Goal: Find contact information: Find contact information

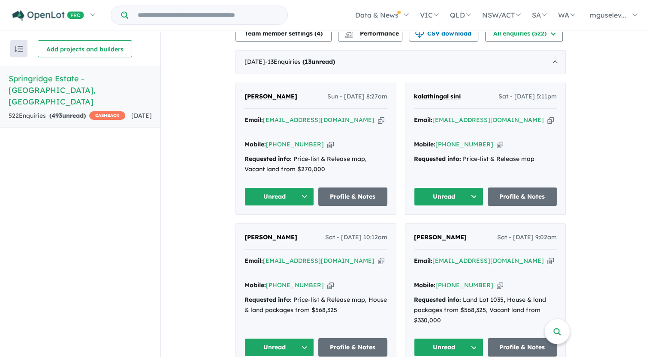
scroll to position [343, 0]
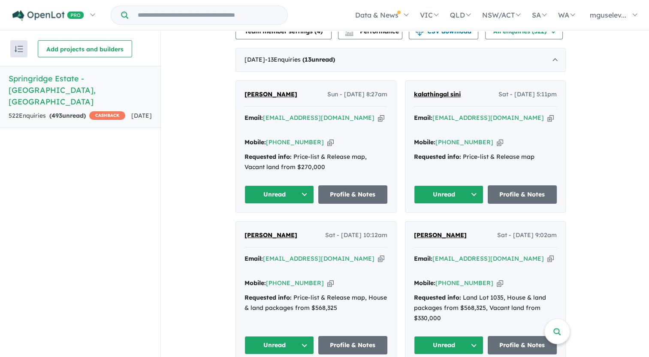
click at [378, 121] on icon "button" at bounding box center [381, 118] width 6 height 9
click at [547, 120] on icon "button" at bounding box center [550, 118] width 6 height 9
click at [378, 255] on icon "button" at bounding box center [381, 259] width 6 height 9
click at [342, 336] on link "Profile & Notes" at bounding box center [352, 345] width 69 height 18
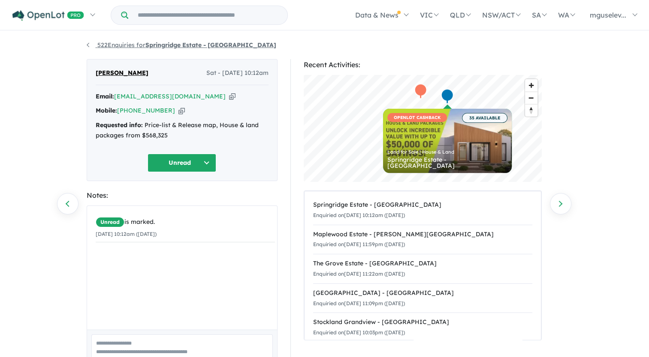
click at [152, 44] on strong "Springridge Estate - [GEOGRAPHIC_DATA]" at bounding box center [210, 45] width 131 height 8
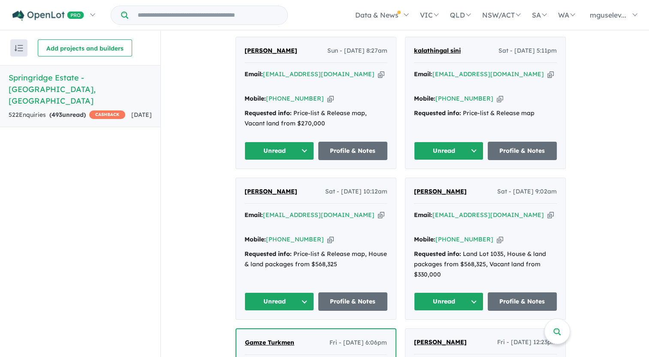
scroll to position [398, 0]
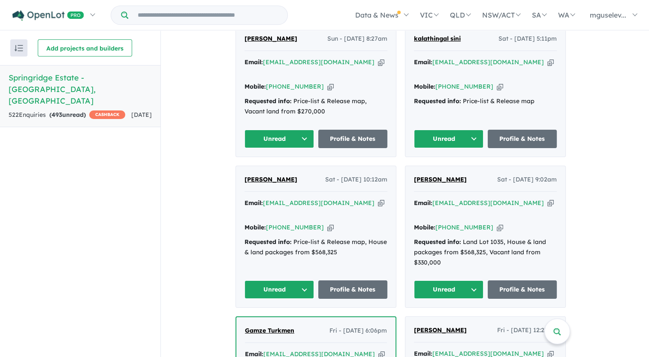
click at [547, 199] on icon "button" at bounding box center [550, 203] width 6 height 9
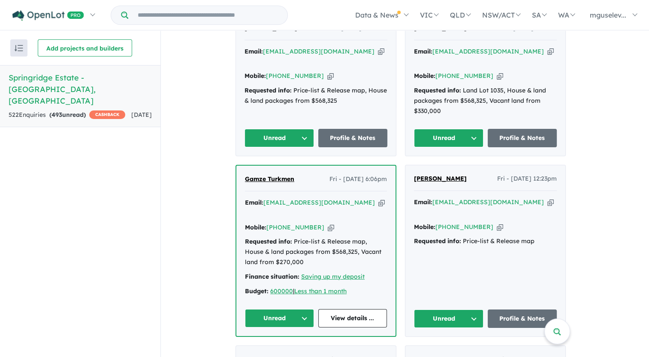
scroll to position [569, 0]
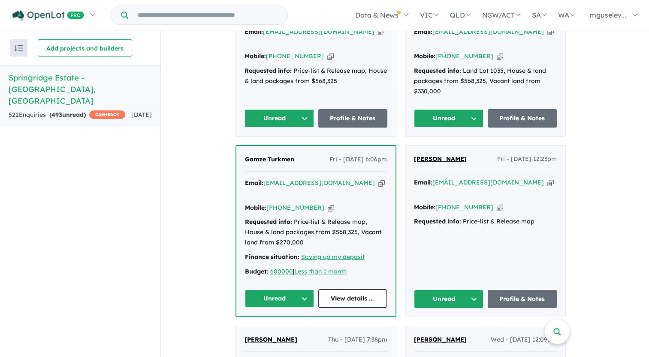
click at [378, 179] on icon "button" at bounding box center [381, 183] width 6 height 9
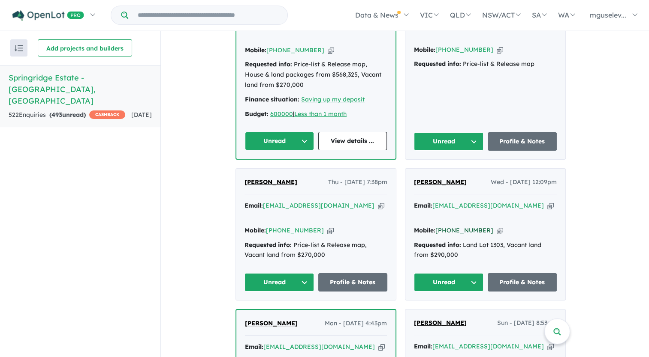
scroll to position [741, 0]
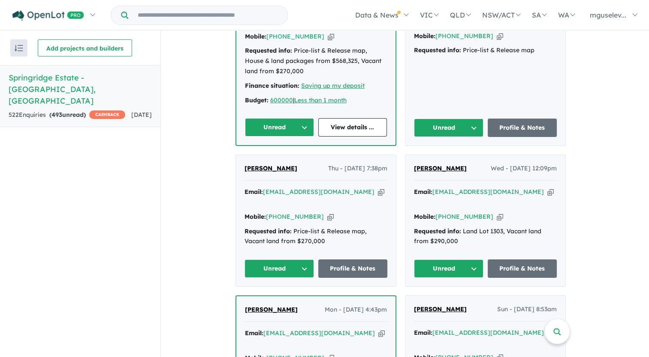
click at [378, 188] on icon "button" at bounding box center [381, 192] width 6 height 9
click at [349, 260] on link "Profile & Notes" at bounding box center [352, 269] width 69 height 18
click at [519, 187] on div "Email: sainaznisha755@gmail.com Copied!" at bounding box center [485, 197] width 143 height 21
click at [547, 188] on icon "button" at bounding box center [550, 192] width 6 height 9
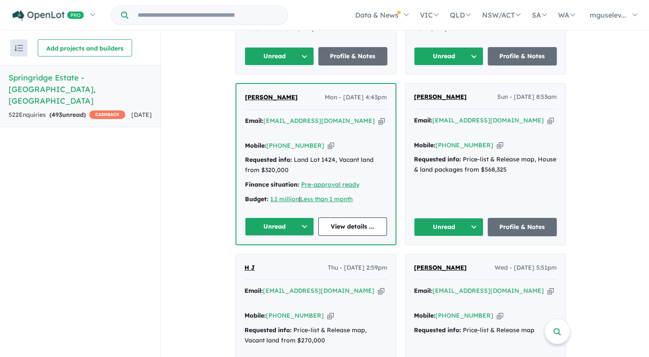
scroll to position [955, 0]
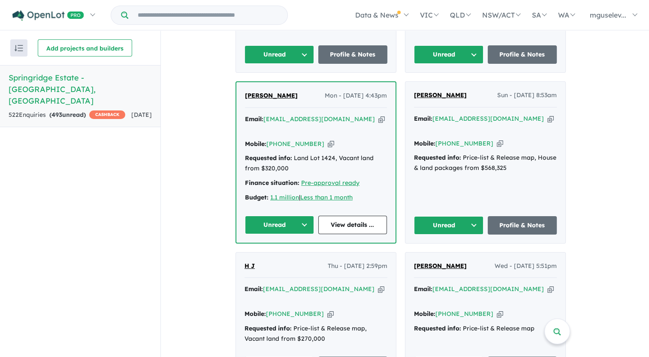
click at [378, 115] on icon "button" at bounding box center [381, 119] width 6 height 9
click at [547, 114] on icon "button" at bounding box center [550, 118] width 6 height 9
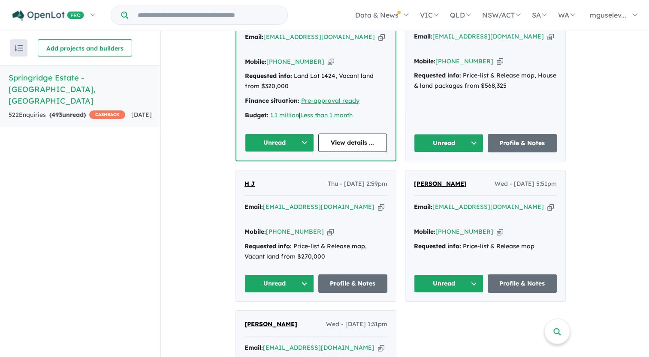
scroll to position [1041, 0]
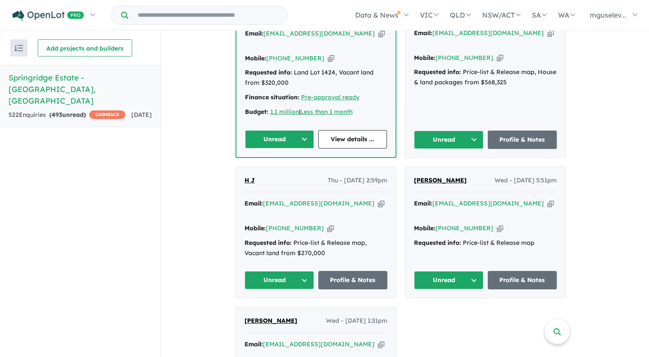
click at [378, 199] on icon "button" at bounding box center [381, 203] width 6 height 9
click at [547, 199] on icon "button" at bounding box center [550, 203] width 6 height 9
click at [514, 271] on link "Profile & Notes" at bounding box center [521, 280] width 69 height 18
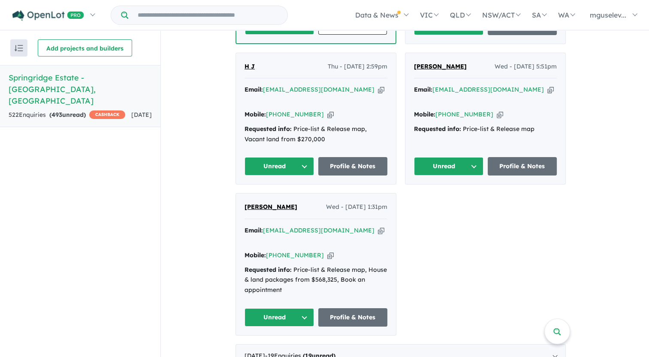
scroll to position [1169, 0]
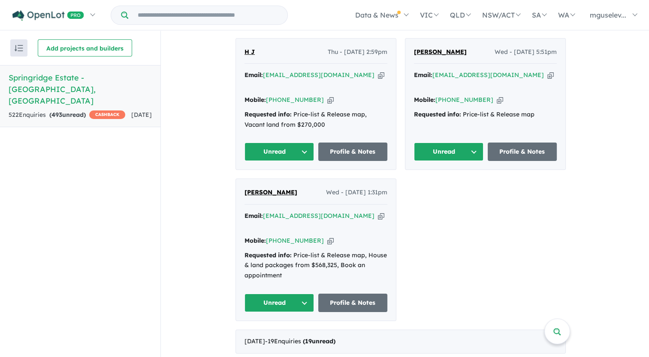
click at [378, 212] on icon "button" at bounding box center [381, 216] width 6 height 9
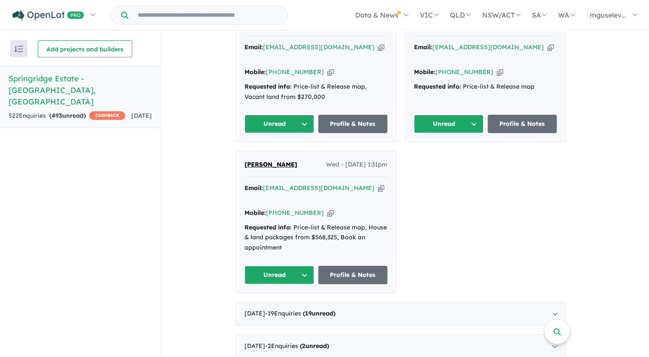
scroll to position [1243, 0]
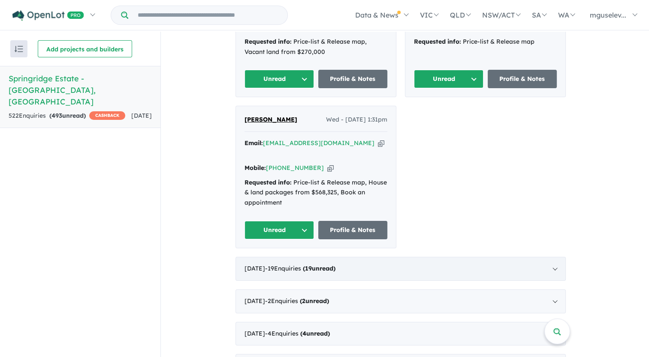
click at [434, 257] on div "July 2025 - 19 Enquir ies ( 19 unread)" at bounding box center [400, 269] width 330 height 24
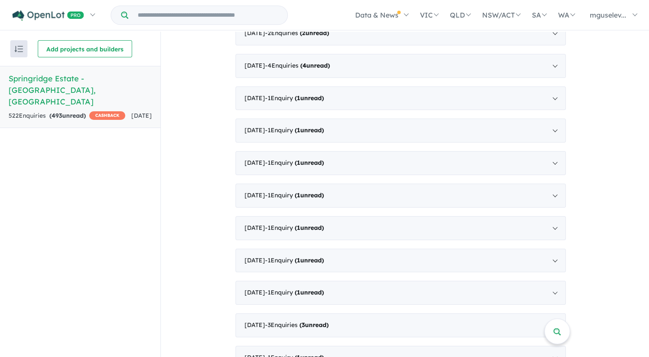
scroll to position [369, 0]
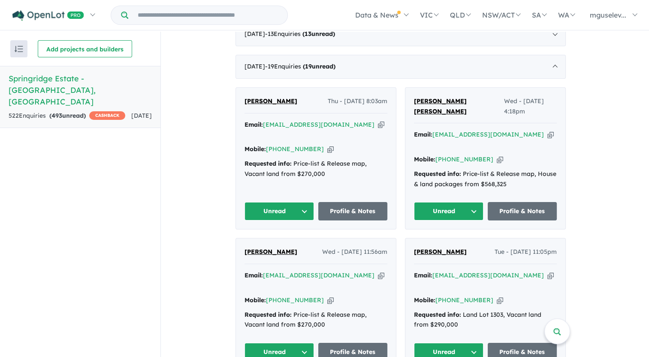
click at [378, 129] on icon "button" at bounding box center [381, 124] width 6 height 9
click at [547, 139] on icon "button" at bounding box center [550, 134] width 6 height 9
